Goal: Task Accomplishment & Management: Complete application form

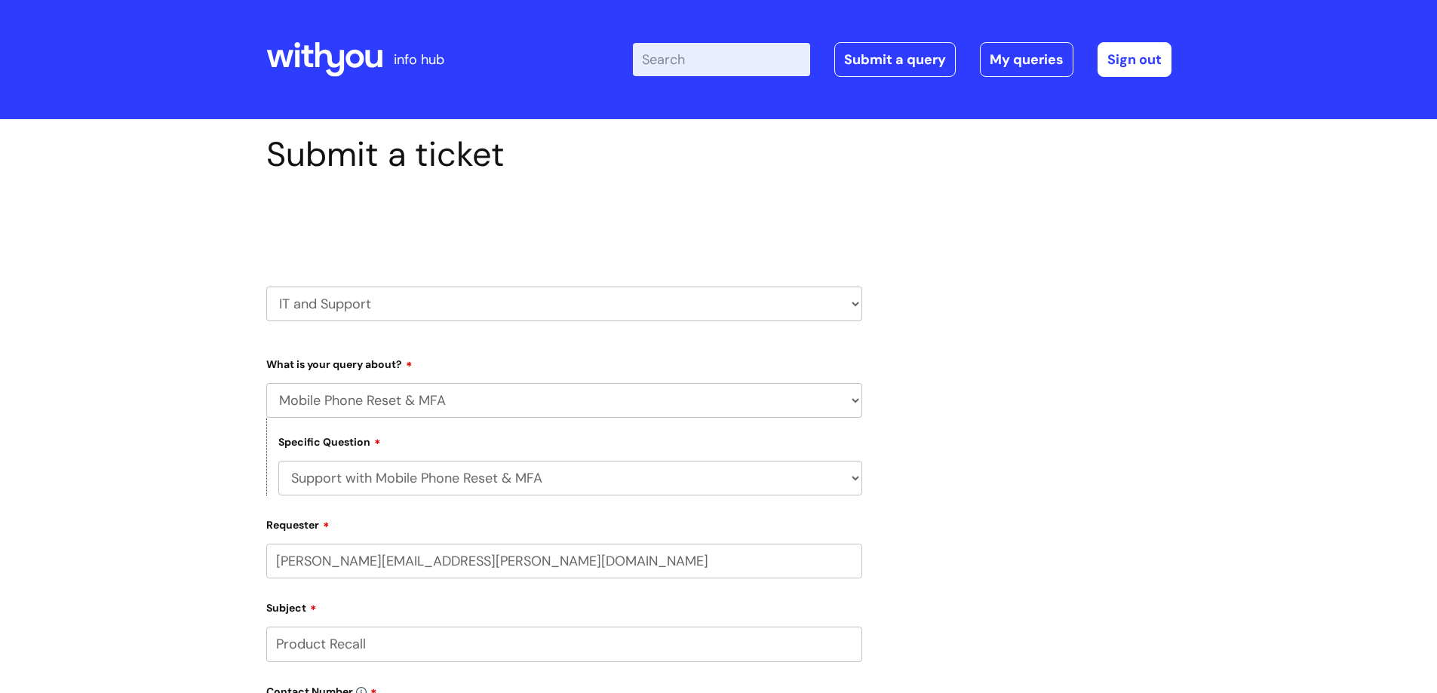
select select "Mobile Phone Reset & MFA"
select select "Support with Mobile Phone Reset & MFA"
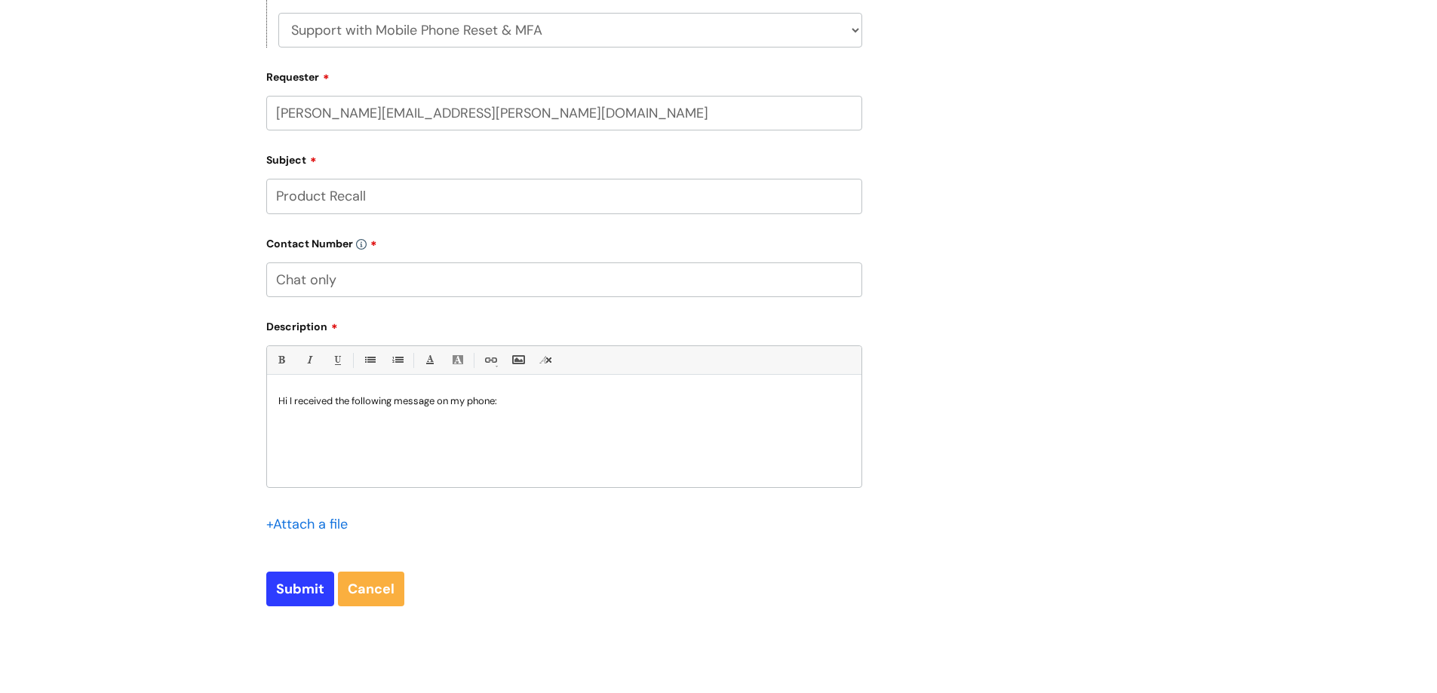
scroll to position [453, 0]
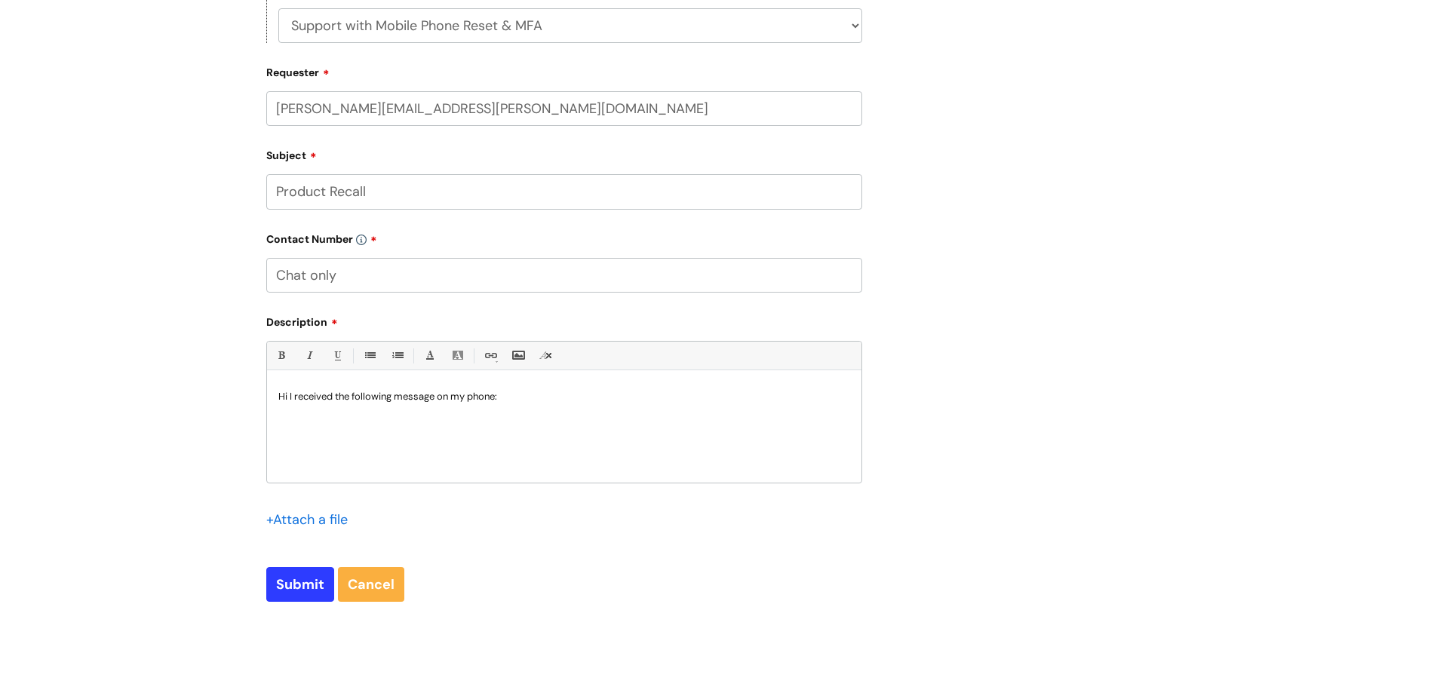
click at [286, 513] on input "file" at bounding box center [303, 518] width 75 height 19
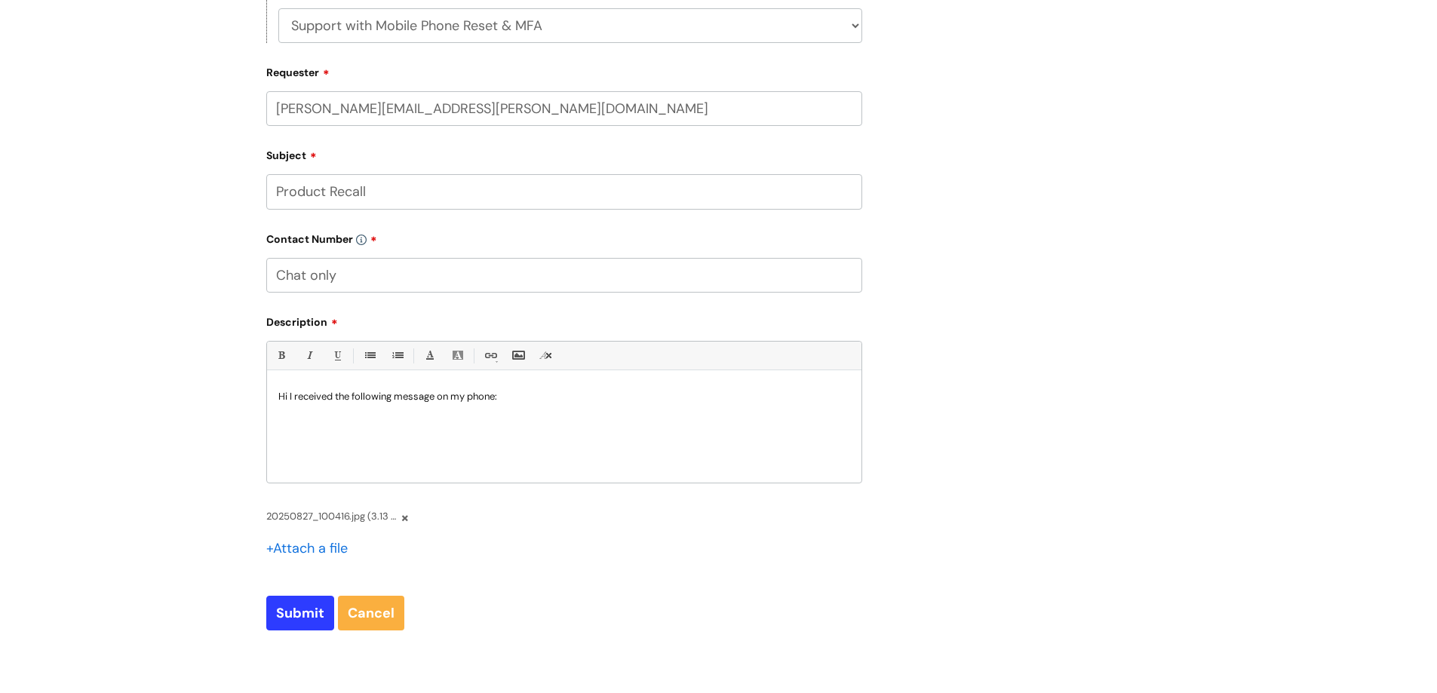
click at [504, 398] on p "Hi I received the following message on my phone:" at bounding box center [564, 397] width 572 height 14
click at [324, 518] on span "20250827_100416.jpg (3.13 MB ) -" at bounding box center [332, 516] width 132 height 17
click at [292, 520] on span "20250827_100416.jpg (3.13 MB ) -" at bounding box center [332, 516] width 132 height 17
click at [274, 517] on span "20250827_100416.jpg (3.13 MB ) -" at bounding box center [332, 516] width 132 height 17
click at [269, 514] on span "20250827_100416.jpg (3.13 MB ) -" at bounding box center [332, 516] width 132 height 17
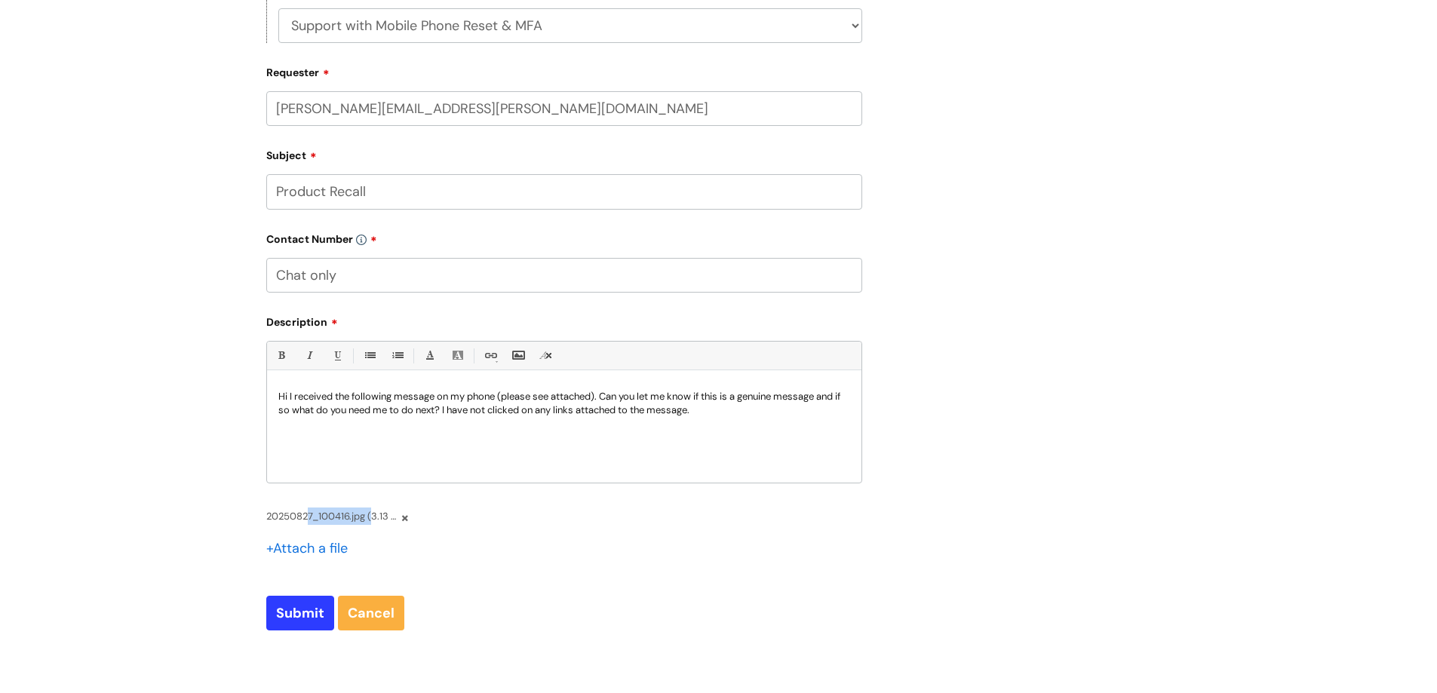
click at [269, 514] on span "20250827_100416.jpg (3.13 MB ) -" at bounding box center [332, 516] width 132 height 17
drag, startPoint x: 314, startPoint y: 518, endPoint x: 552, endPoint y: 556, distance: 241.3
click at [556, 548] on div "+ Attach a file" at bounding box center [564, 557] width 596 height 43
click at [273, 550] on input "file" at bounding box center [303, 547] width 75 height 19
click at [274, 543] on input "file" at bounding box center [303, 547] width 75 height 19
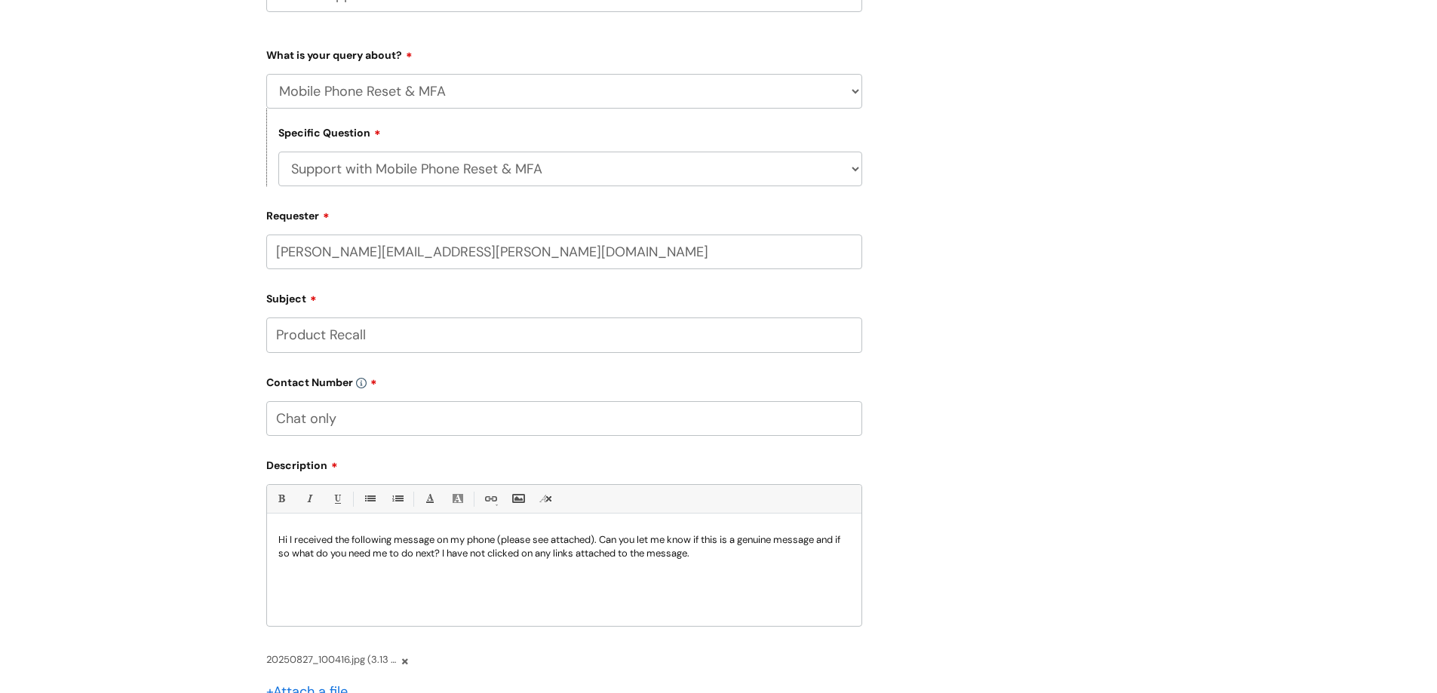
scroll to position [267, 0]
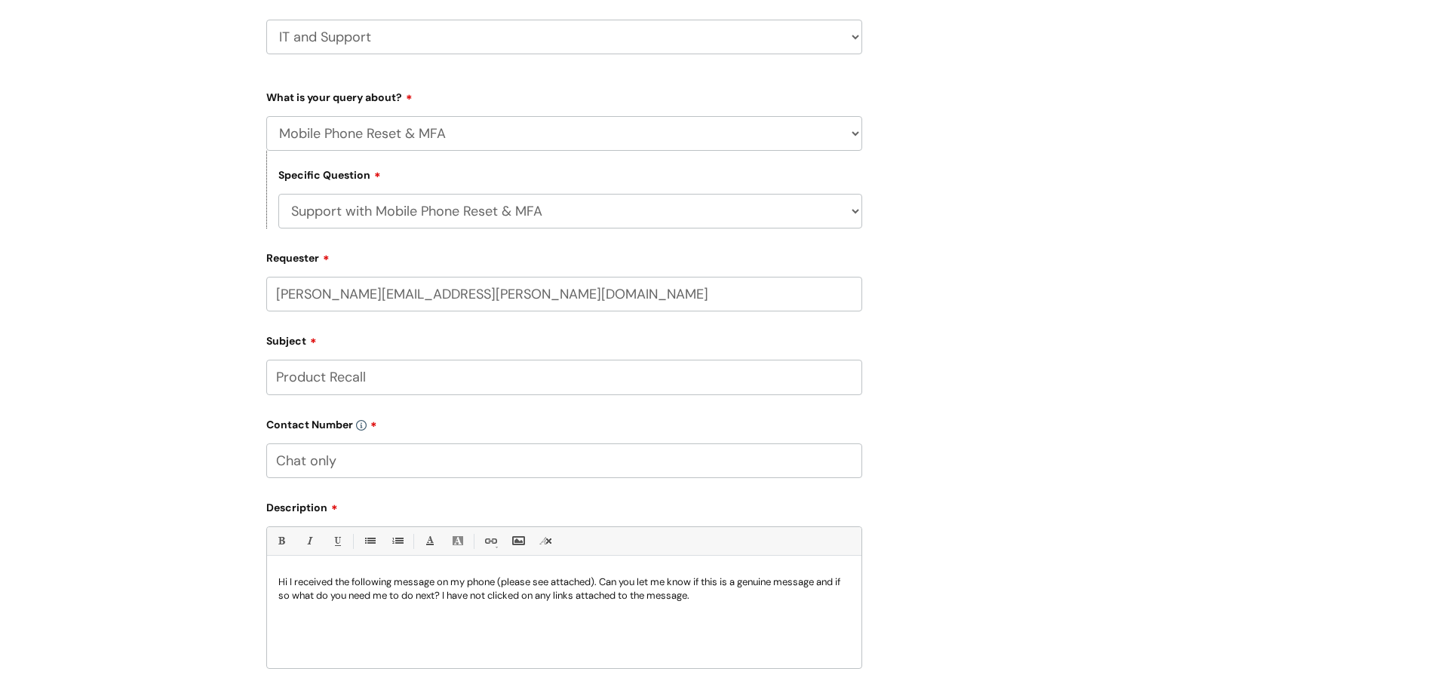
click at [854, 132] on select "... Mobile Phone Reset & MFA Accounts, Starters and Leavers IT Hardware issue I…" at bounding box center [564, 133] width 596 height 35
select select "IT Hardware issue"
click at [266, 116] on select "... Mobile Phone Reset & MFA Accounts, Starters and Leavers IT Hardware issue I…" at bounding box center [564, 133] width 596 height 35
click at [321, 201] on select "... I need a new or replacement ... I’m waiting for new or replacement hardware…" at bounding box center [570, 211] width 584 height 35
select select "I have a mobile phone issue"
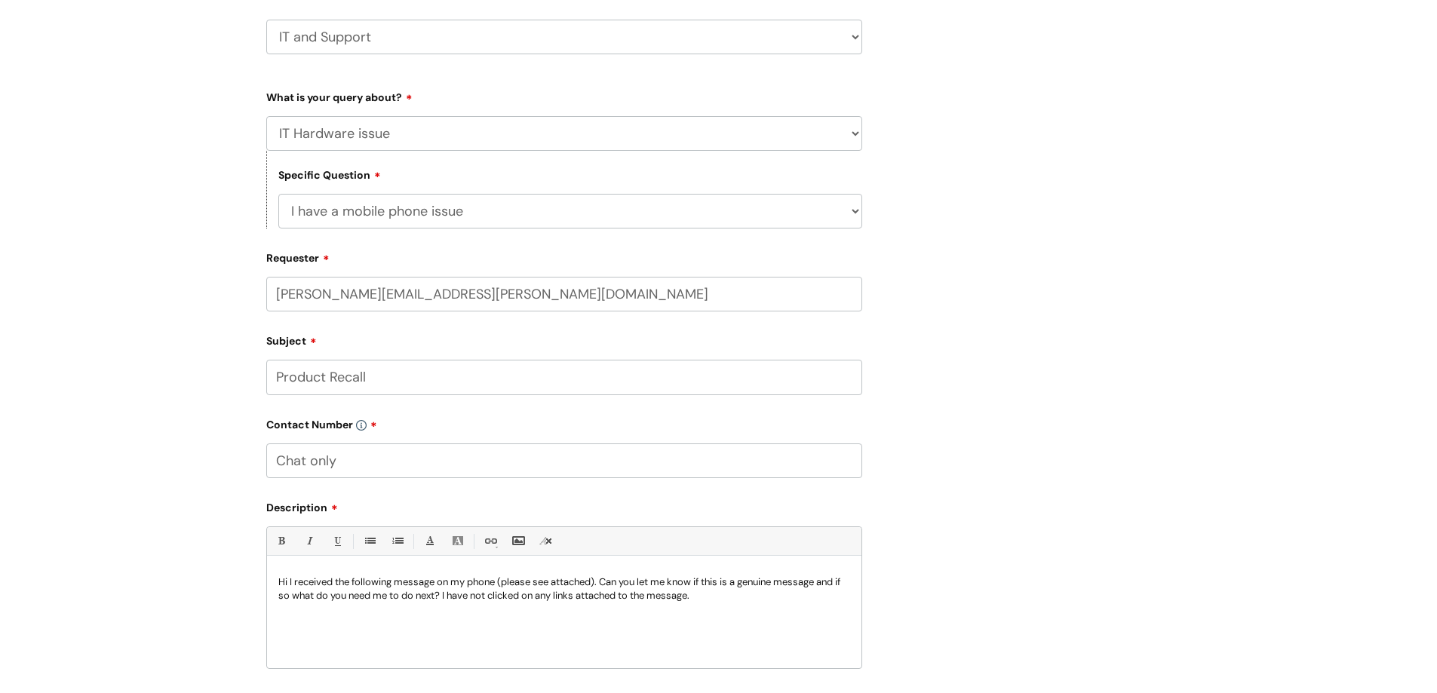
click at [278, 194] on select "... I need a new or replacement ... I’m waiting for new or replacement hardware…" at bounding box center [570, 211] width 584 height 35
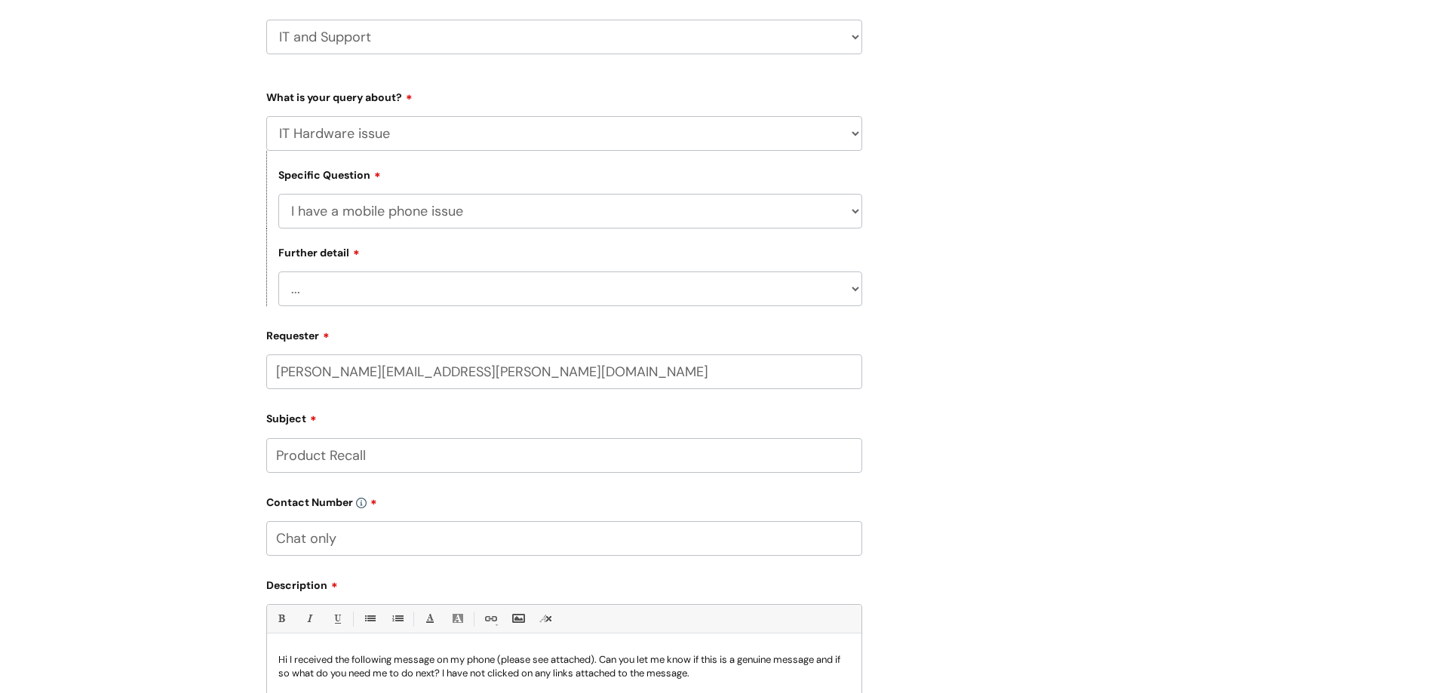
click at [355, 293] on select "... I can't get emails on my phone I can't log into my phone I can't make a cal…" at bounding box center [570, 289] width 584 height 35
select select "Something else"
click at [278, 272] on select "... I can't get emails on my phone I can't log into my phone I can't make a cal…" at bounding box center [570, 289] width 584 height 35
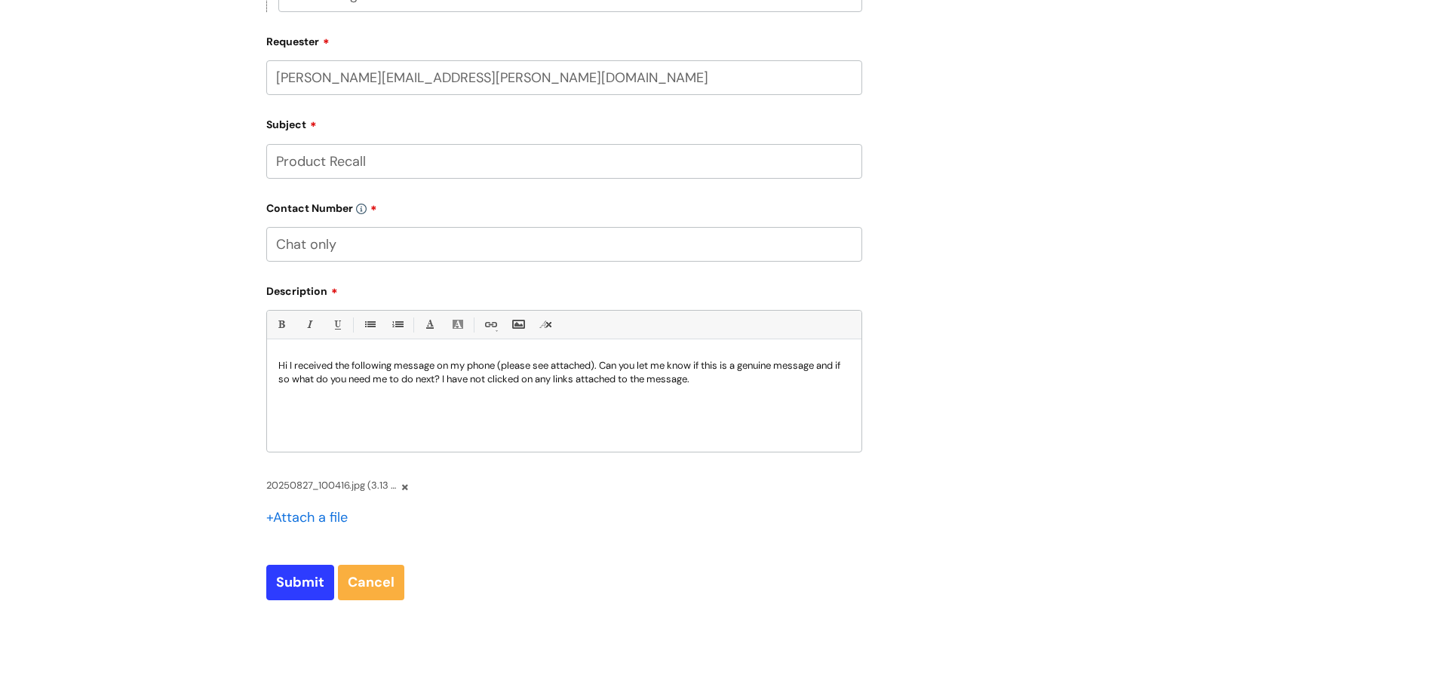
scroll to position [569, 0]
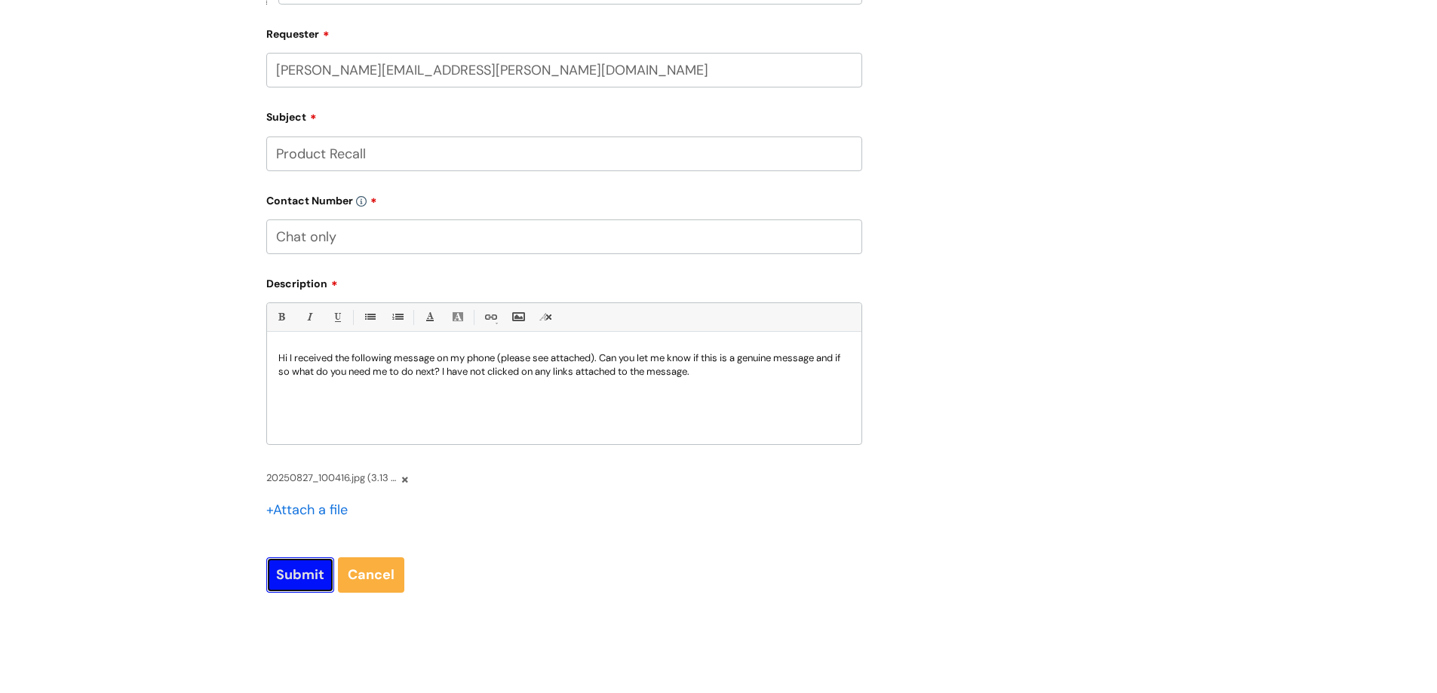
click at [294, 582] on input "Submit" at bounding box center [300, 574] width 68 height 35
type input "Please Wait..."
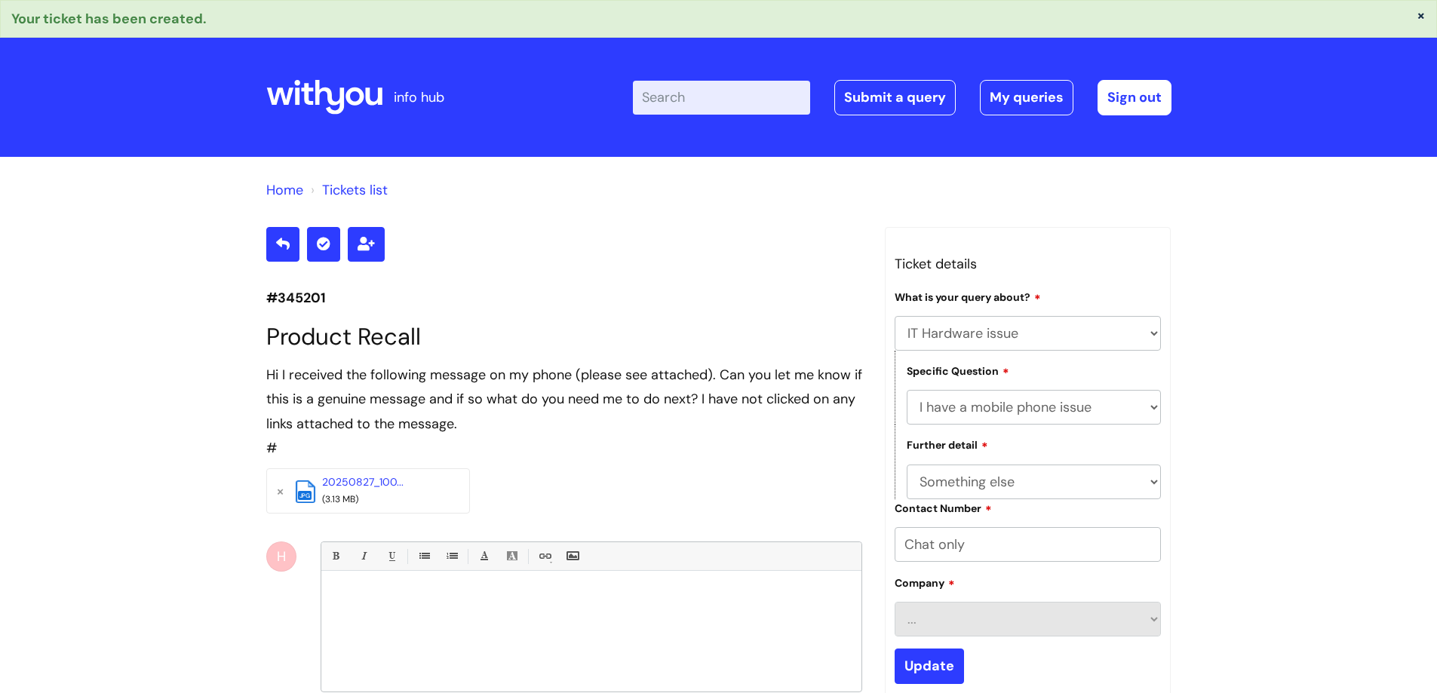
select select "IT Hardware issue"
select select "I have a mobile phone issue"
select select "Something else"
